Goal: Check status: Check status

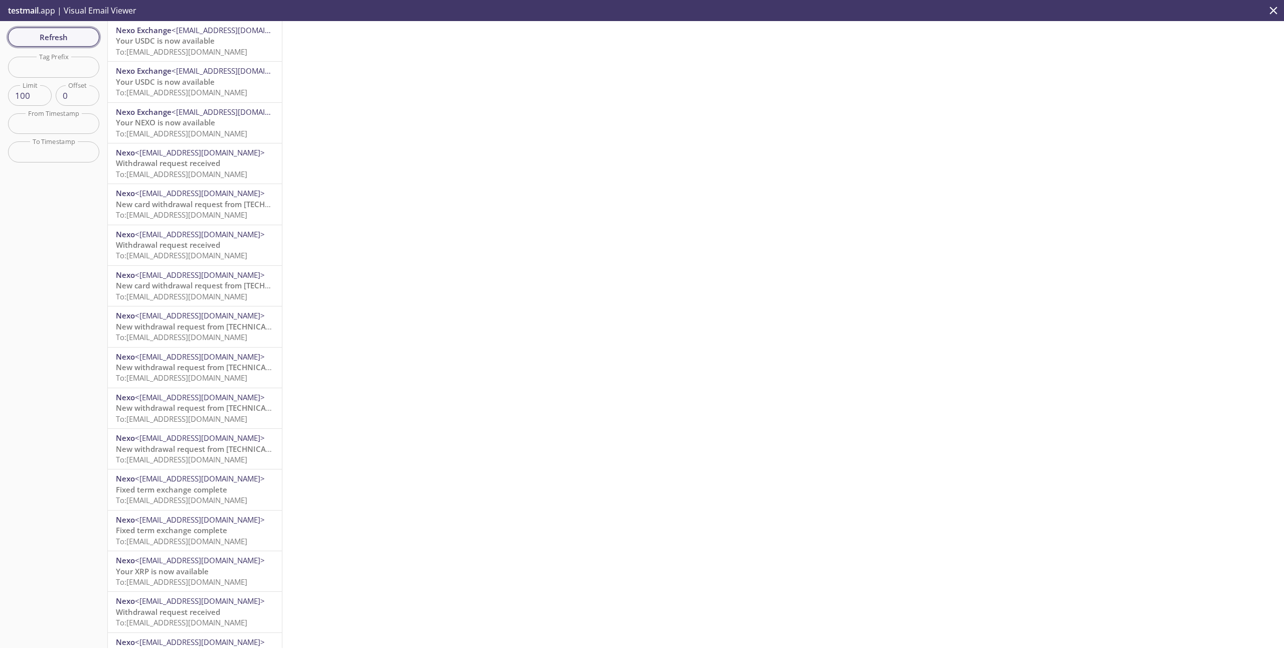
click at [78, 40] on span "Refresh" at bounding box center [53, 37] width 75 height 13
click at [79, 32] on span "Refresh" at bounding box center [53, 37] width 75 height 13
click at [180, 55] on span "To: stagetests.booster123@inbox.testmail.app" at bounding box center [181, 52] width 131 height 10
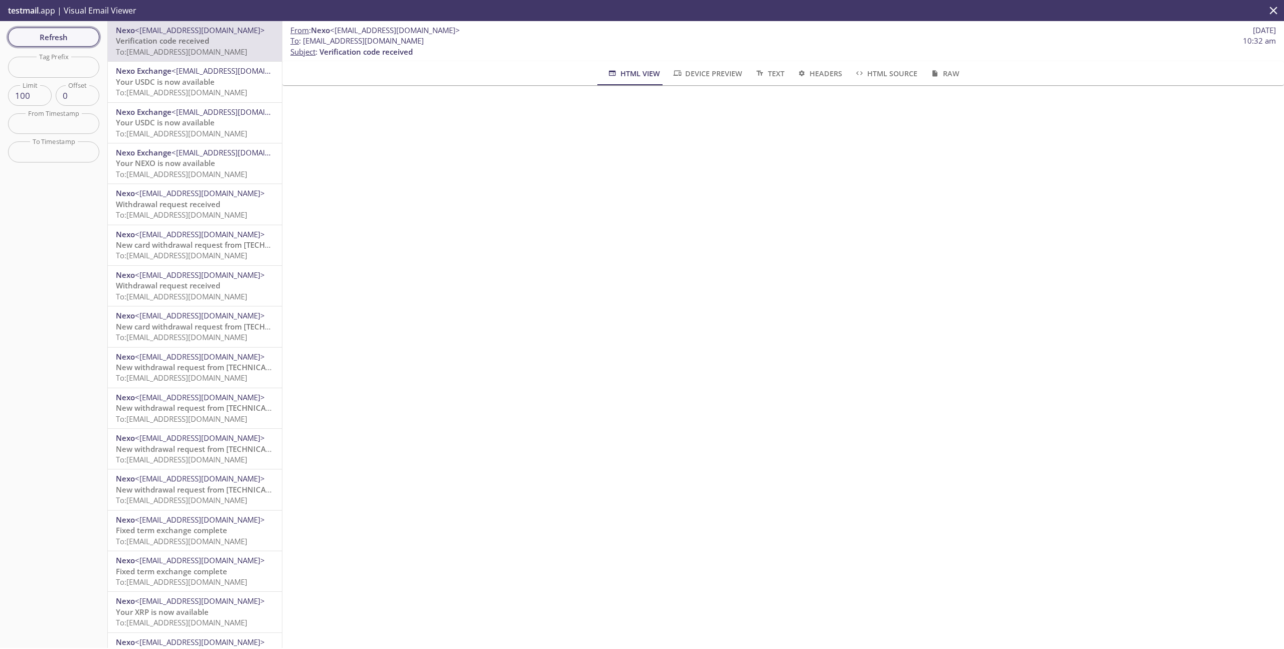
click at [62, 31] on span "Refresh" at bounding box center [53, 37] width 75 height 13
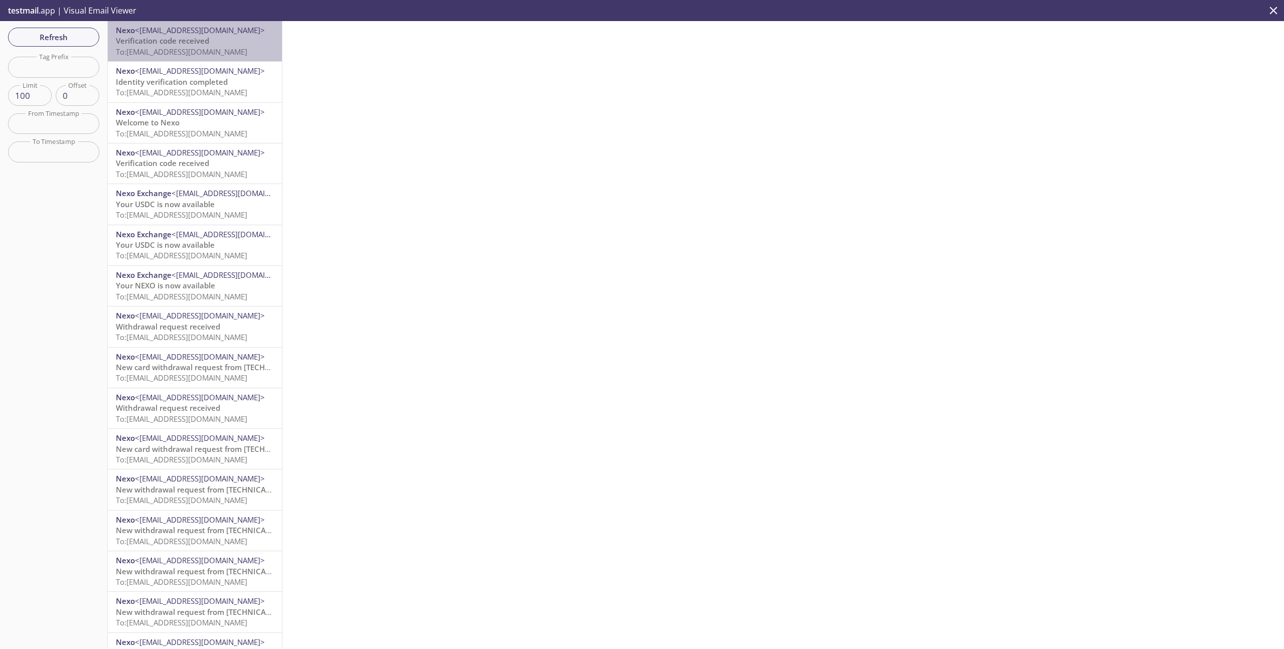
click at [215, 55] on span "To: stagetests.booster1234@inbox.testmail.app" at bounding box center [181, 52] width 131 height 10
